Goal: Information Seeking & Learning: Learn about a topic

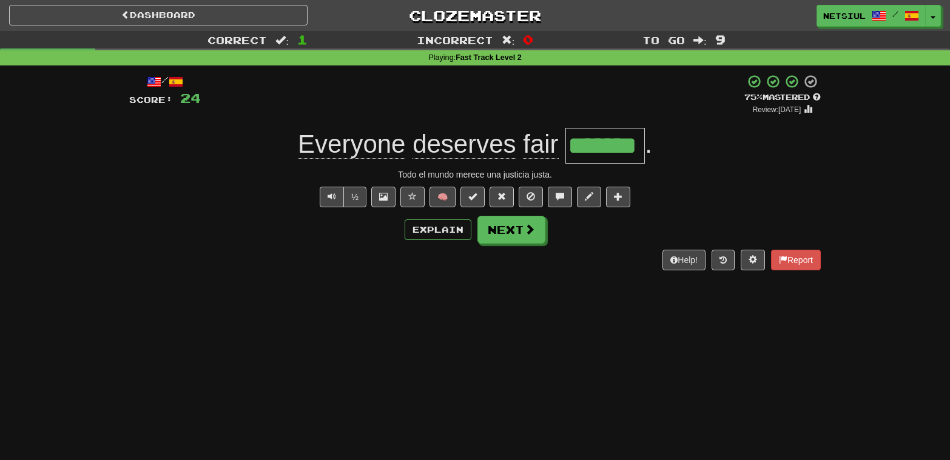
drag, startPoint x: 492, startPoint y: 322, endPoint x: 495, endPoint y: 305, distance: 17.4
click at [492, 320] on div "Dashboard Clozemaster Netsiul / Toggle Dropdown Dashboard Leaderboard Activity …" at bounding box center [475, 230] width 950 height 460
click at [505, 224] on button "Next" at bounding box center [512, 231] width 68 height 28
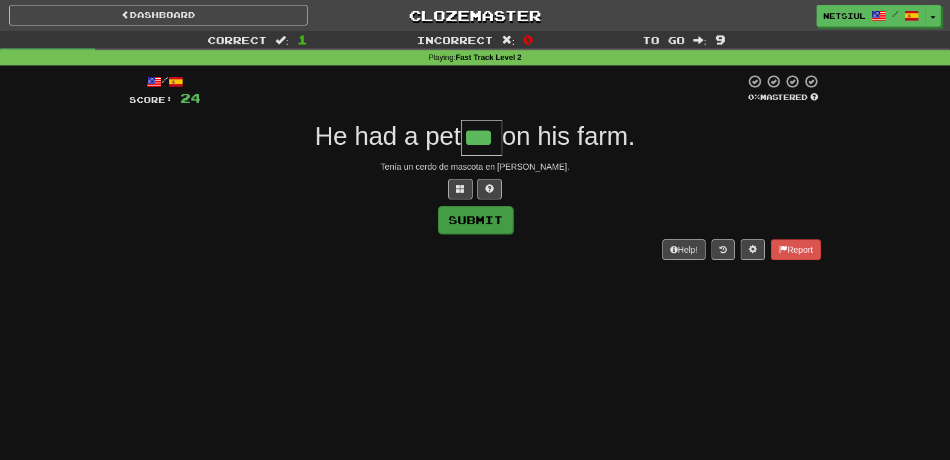
type input "***"
click at [475, 221] on button "Submit" at bounding box center [475, 220] width 75 height 28
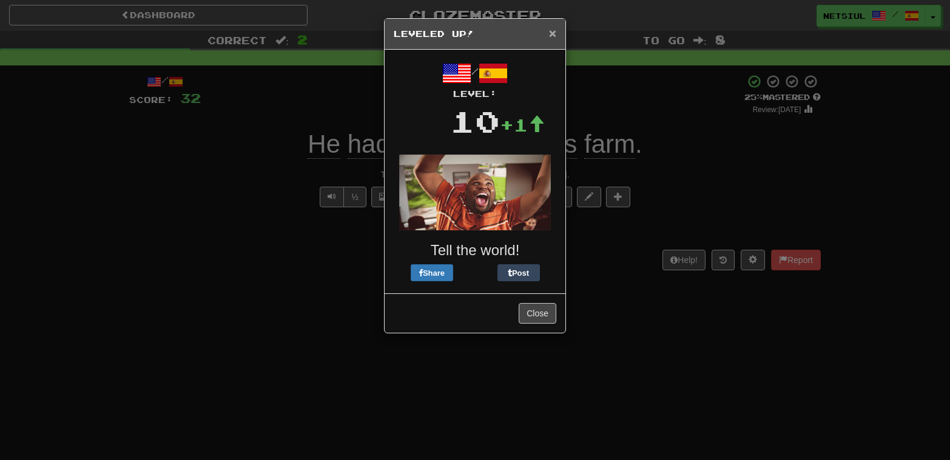
click at [553, 36] on span "×" at bounding box center [552, 33] width 7 height 14
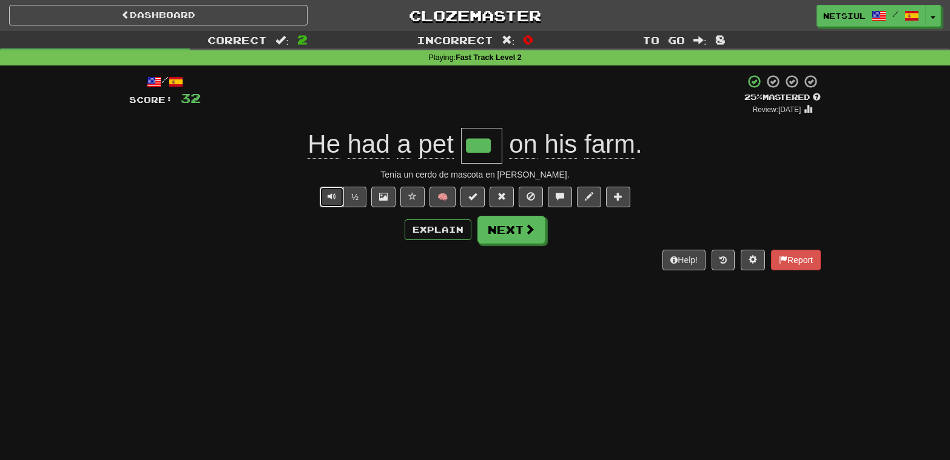
click at [334, 199] on span "Text-to-speech controls" at bounding box center [331, 196] width 8 height 8
click at [517, 224] on button "Next" at bounding box center [512, 231] width 68 height 28
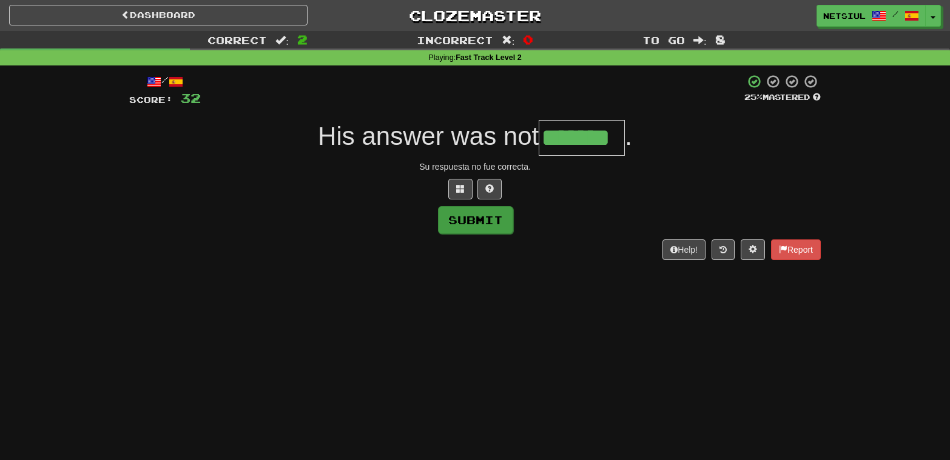
type input "*******"
click at [451, 226] on button "Submit" at bounding box center [475, 220] width 75 height 28
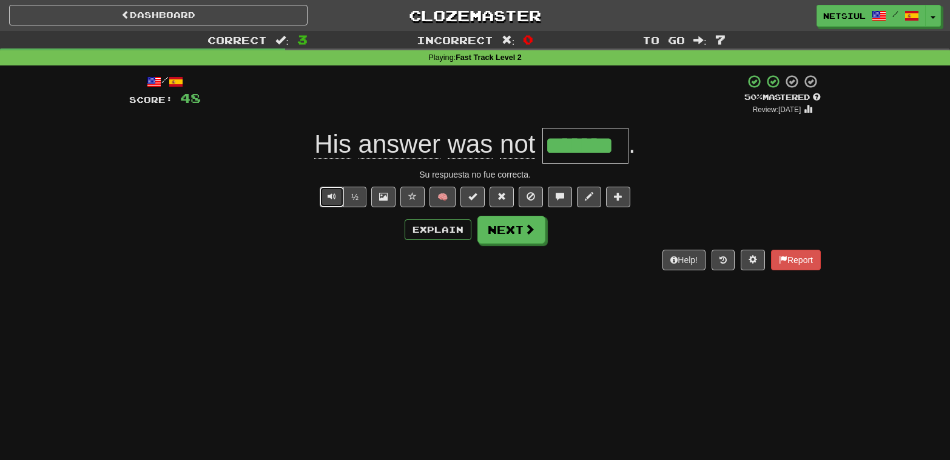
click at [335, 197] on span "Text-to-speech controls" at bounding box center [331, 196] width 8 height 8
click at [512, 224] on button "Next" at bounding box center [512, 231] width 68 height 28
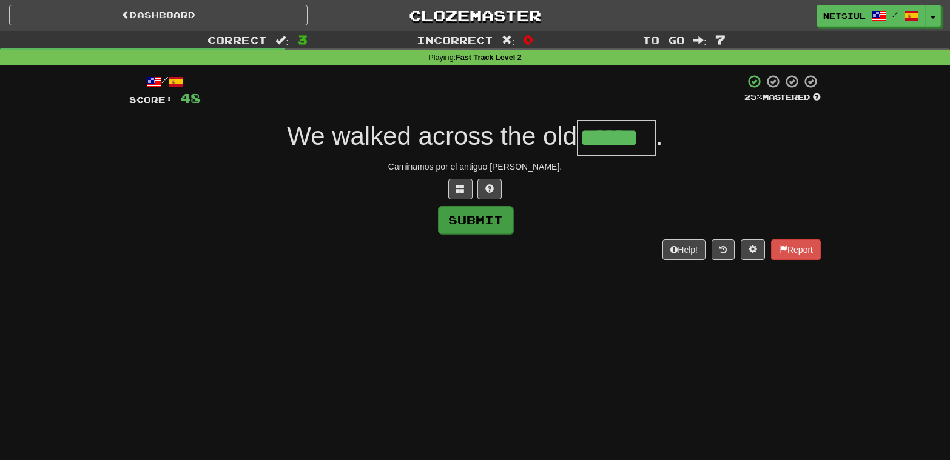
type input "******"
click at [477, 220] on button "Submit" at bounding box center [475, 220] width 75 height 28
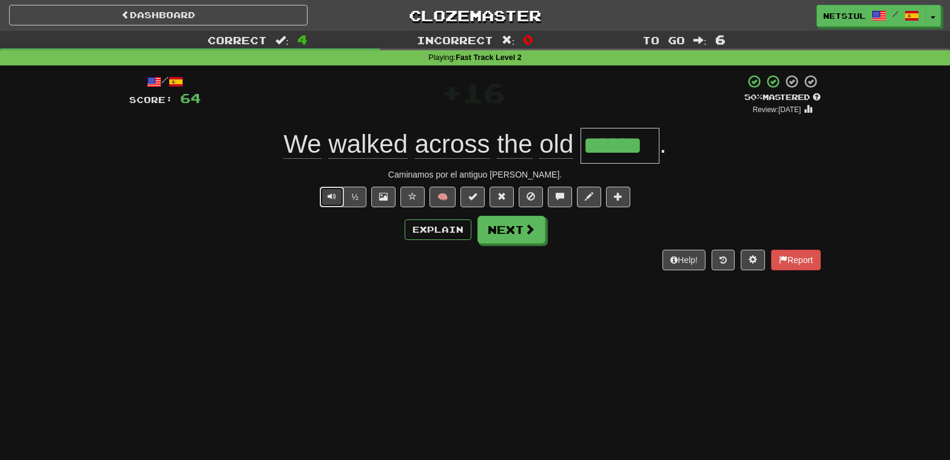
click at [336, 201] on button "Text-to-speech controls" at bounding box center [332, 197] width 24 height 21
click at [328, 195] on span "Text-to-speech controls" at bounding box center [331, 196] width 8 height 8
click at [511, 230] on button "Next" at bounding box center [512, 231] width 68 height 28
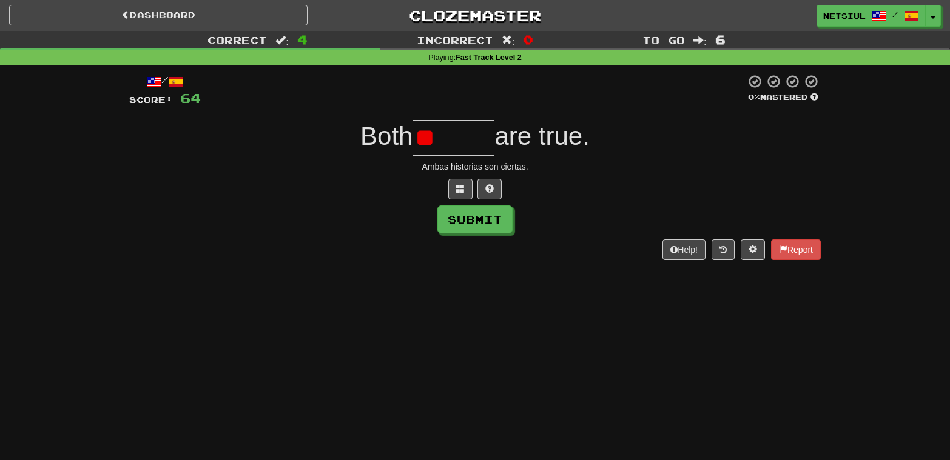
type input "*"
type input "*******"
click at [460, 218] on button "Submit" at bounding box center [475, 220] width 75 height 28
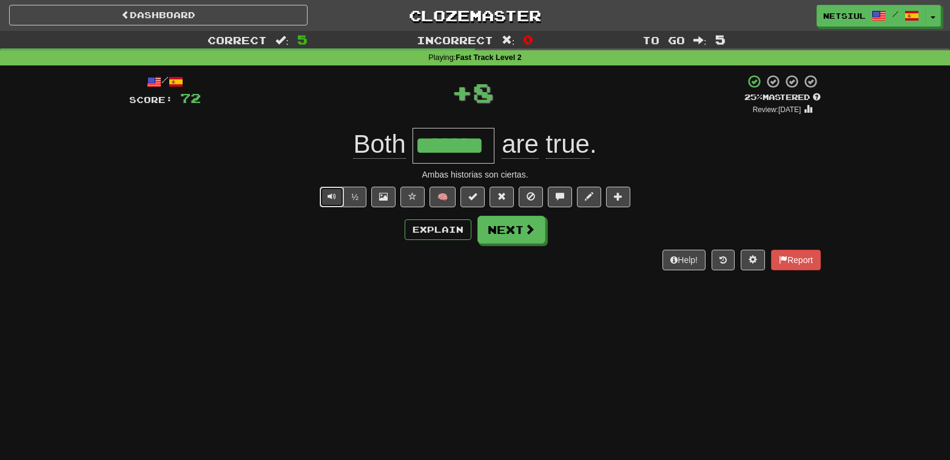
click at [329, 194] on span "Text-to-speech controls" at bounding box center [331, 196] width 8 height 8
click at [334, 196] on span "Text-to-speech controls" at bounding box center [331, 196] width 8 height 8
click at [384, 196] on span at bounding box center [383, 196] width 8 height 8
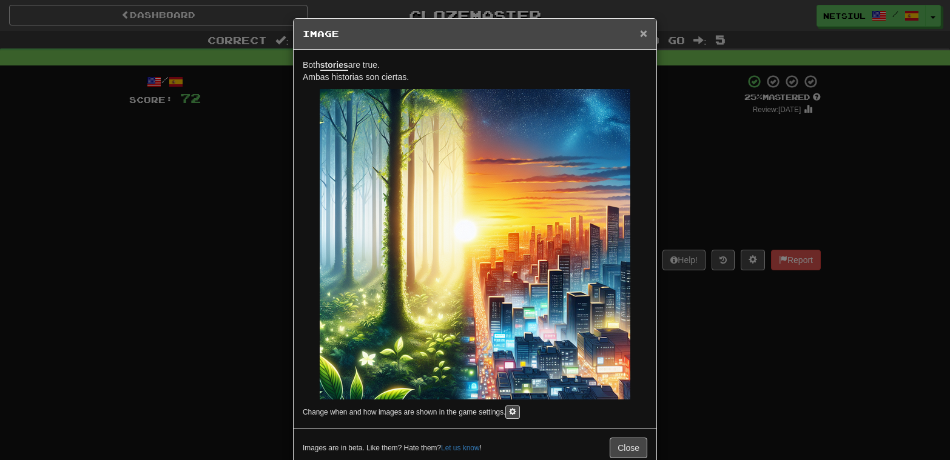
click at [646, 33] on span "×" at bounding box center [643, 33] width 7 height 14
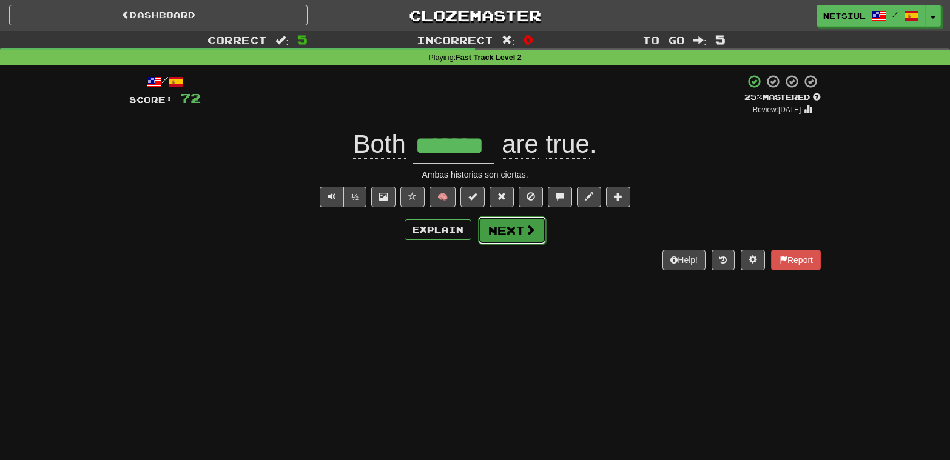
click at [511, 227] on button "Next" at bounding box center [512, 231] width 68 height 28
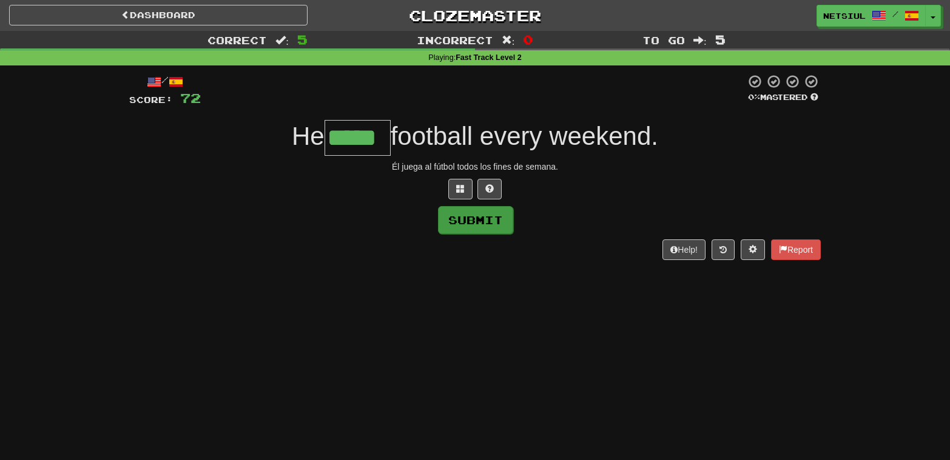
type input "*****"
click at [464, 215] on button "Submit" at bounding box center [475, 220] width 75 height 28
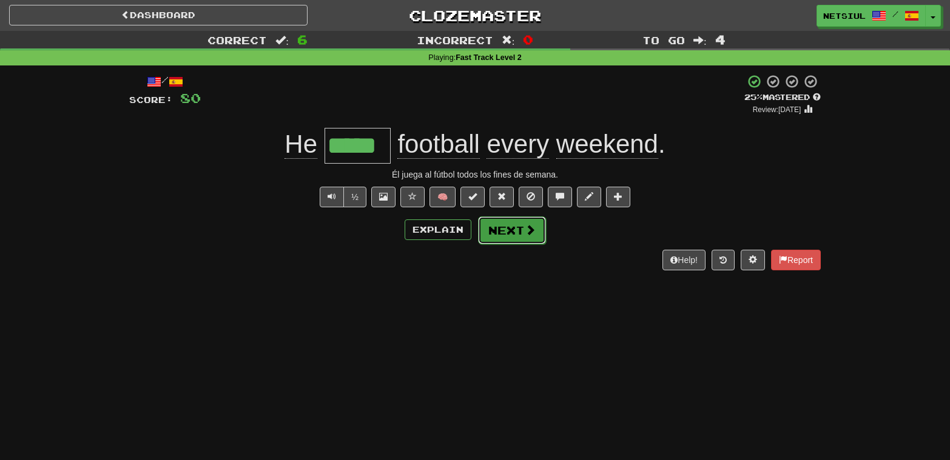
click at [529, 226] on span at bounding box center [530, 229] width 11 height 11
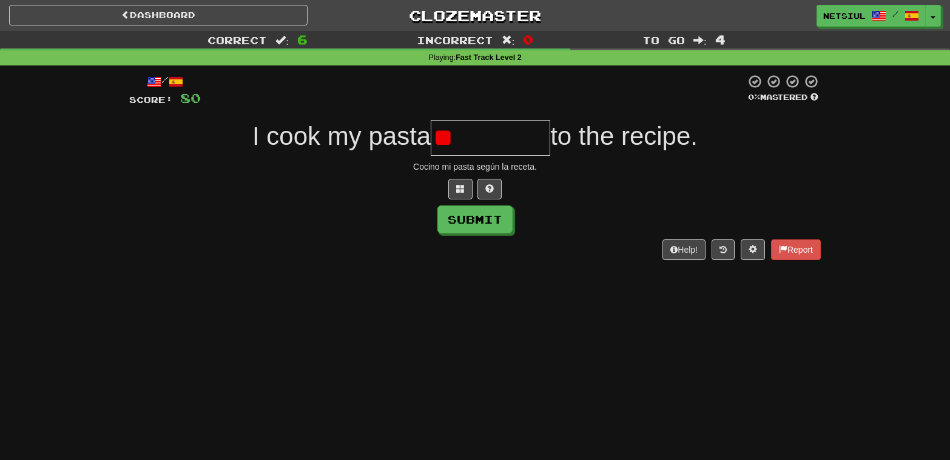
type input "*"
click at [489, 184] on span at bounding box center [489, 188] width 8 height 8
click at [476, 184] on span at bounding box center [475, 188] width 8 height 8
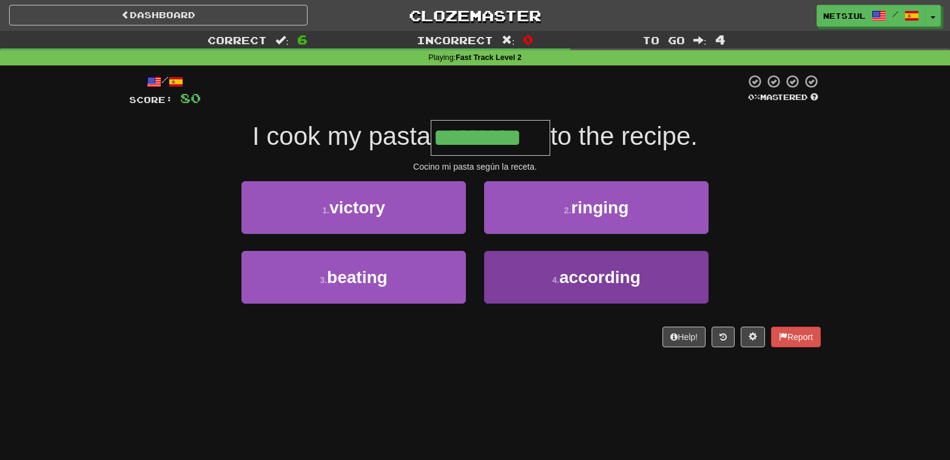
type input "*********"
click at [599, 277] on span "according" at bounding box center [599, 277] width 81 height 19
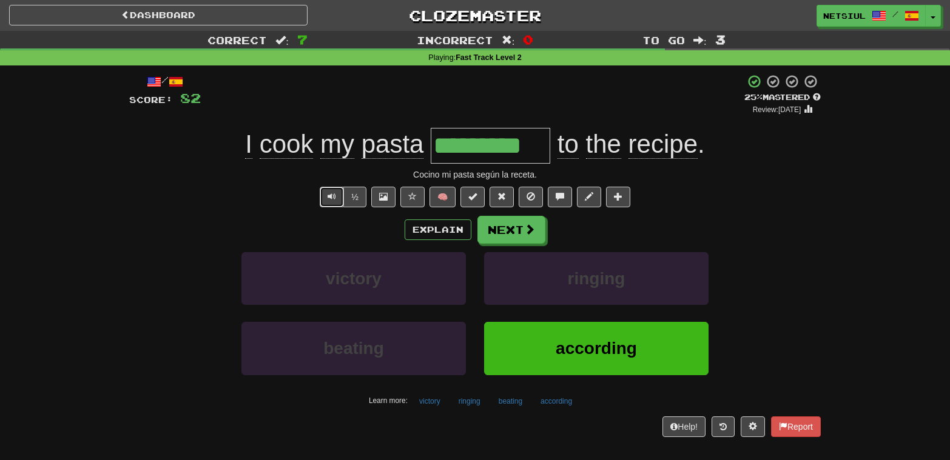
click at [334, 196] on span "Text-to-speech controls" at bounding box center [331, 196] width 8 height 8
click at [517, 226] on button "Next" at bounding box center [512, 231] width 68 height 28
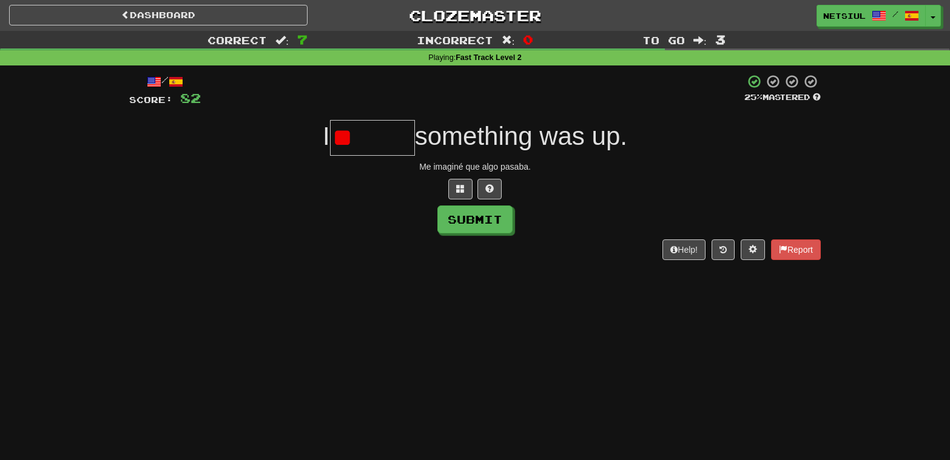
type input "*"
click at [491, 184] on span at bounding box center [489, 188] width 8 height 8
click at [472, 213] on button "Submit" at bounding box center [475, 220] width 75 height 28
click at [395, 134] on input "******" at bounding box center [372, 138] width 85 height 36
click at [477, 184] on span at bounding box center [475, 188] width 8 height 8
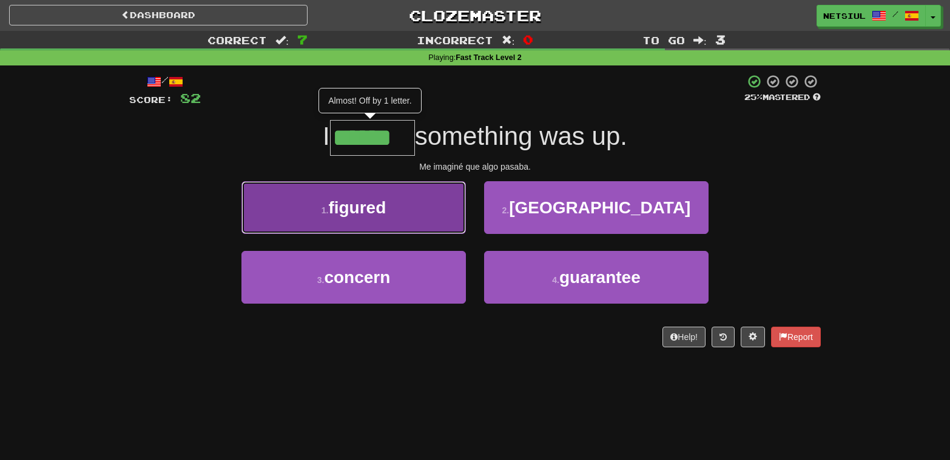
click at [401, 200] on button "1 . figured" at bounding box center [353, 207] width 224 height 53
type input "*******"
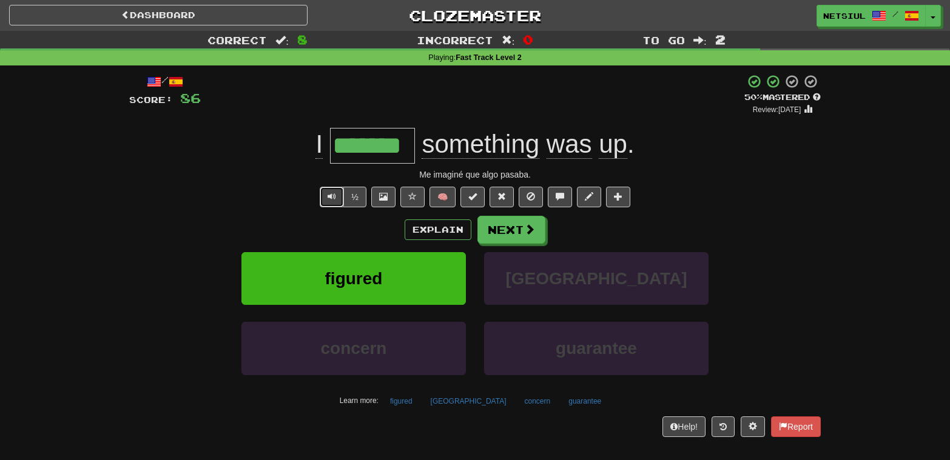
click at [336, 196] on button "Text-to-speech controls" at bounding box center [332, 197] width 24 height 21
click at [335, 195] on span "Text-to-speech controls" at bounding box center [331, 196] width 8 height 8
click at [515, 229] on button "Next" at bounding box center [512, 231] width 68 height 28
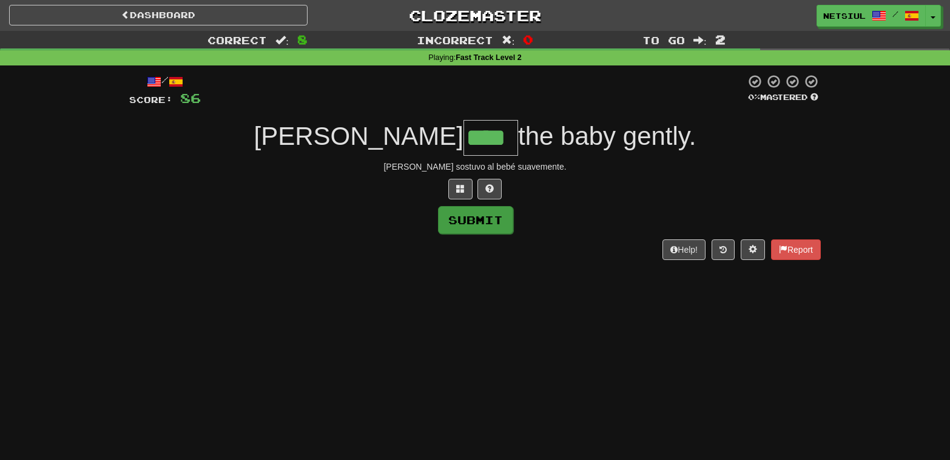
type input "****"
click at [480, 215] on button "Submit" at bounding box center [475, 220] width 75 height 28
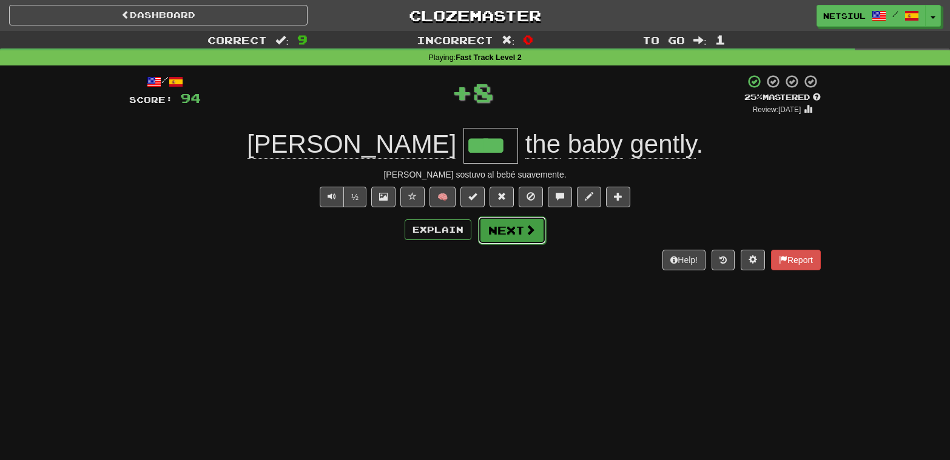
click at [512, 227] on button "Next" at bounding box center [512, 231] width 68 height 28
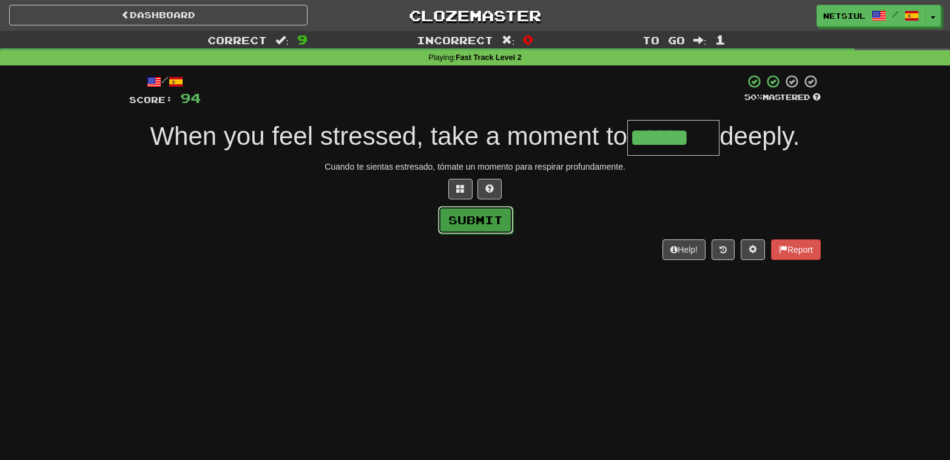
click at [474, 222] on button "Submit" at bounding box center [475, 220] width 75 height 28
click at [702, 139] on input "******" at bounding box center [673, 138] width 92 height 36
click at [488, 189] on span at bounding box center [489, 188] width 8 height 8
type input "*******"
click at [469, 222] on button "Submit" at bounding box center [475, 220] width 75 height 28
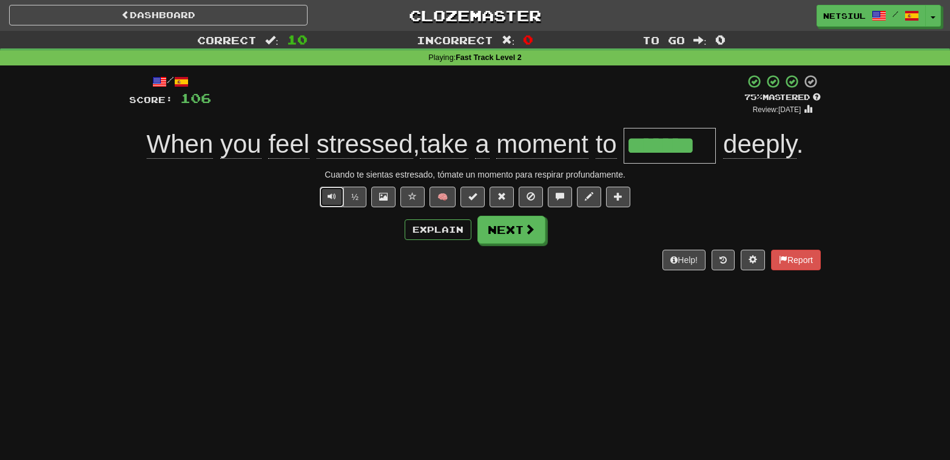
click at [329, 195] on span "Text-to-speech controls" at bounding box center [331, 196] width 8 height 8
click at [517, 228] on button "Next" at bounding box center [512, 231] width 68 height 28
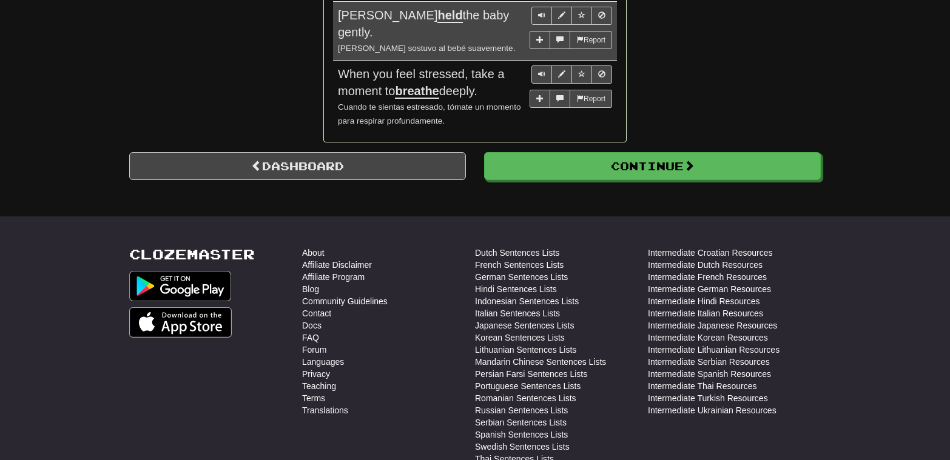
scroll to position [1109, 0]
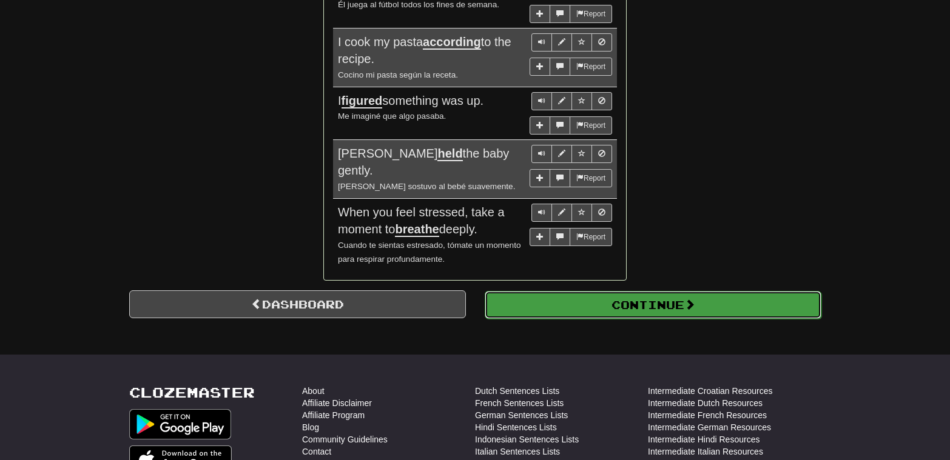
click at [631, 291] on button "Continue" at bounding box center [653, 305] width 337 height 28
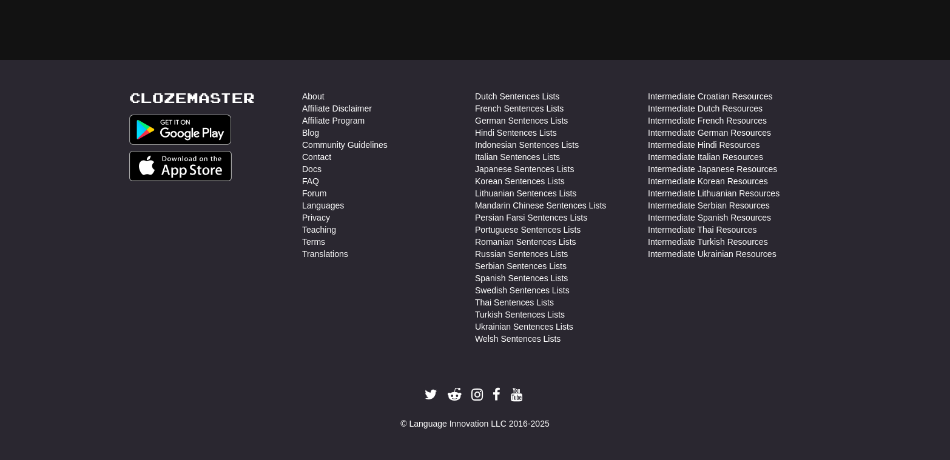
scroll to position [0, 0]
